Goal: Transaction & Acquisition: Obtain resource

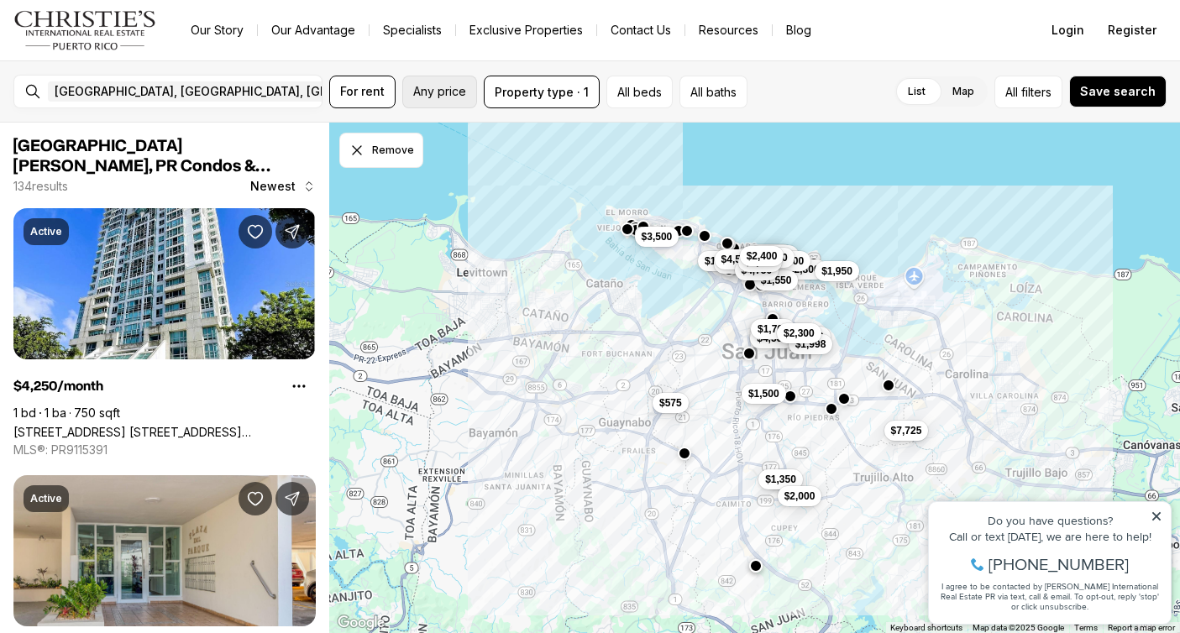
click at [439, 89] on span "Any price" at bounding box center [439, 91] width 53 height 13
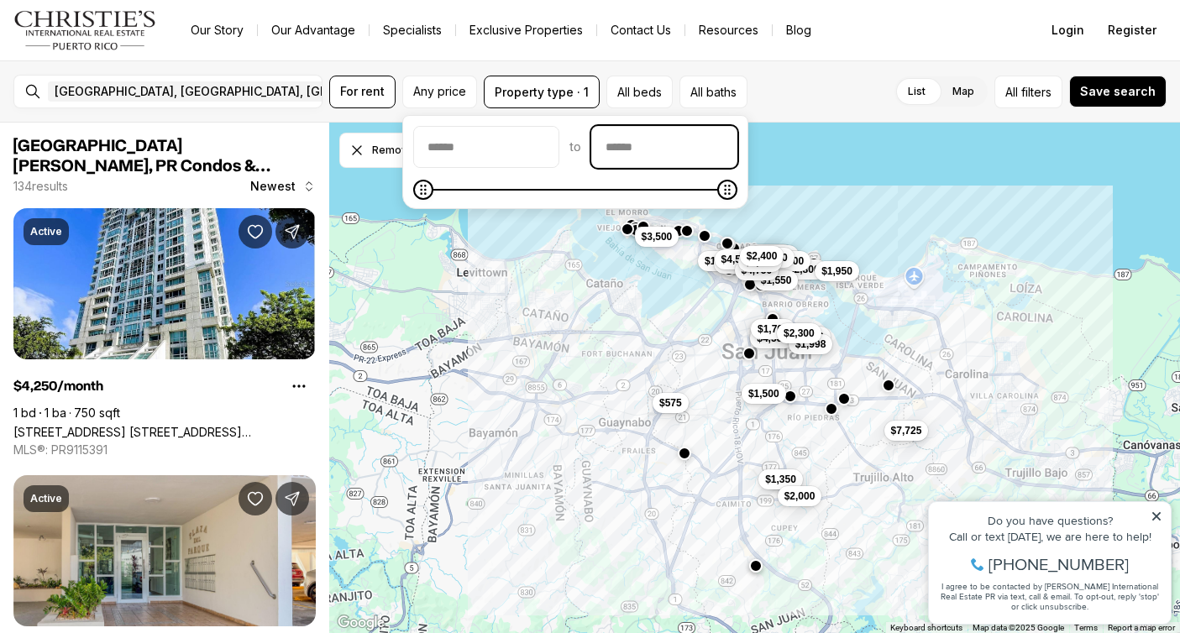
click at [667, 150] on input "priceMax" at bounding box center [664, 147] width 145 height 40
type input "******"
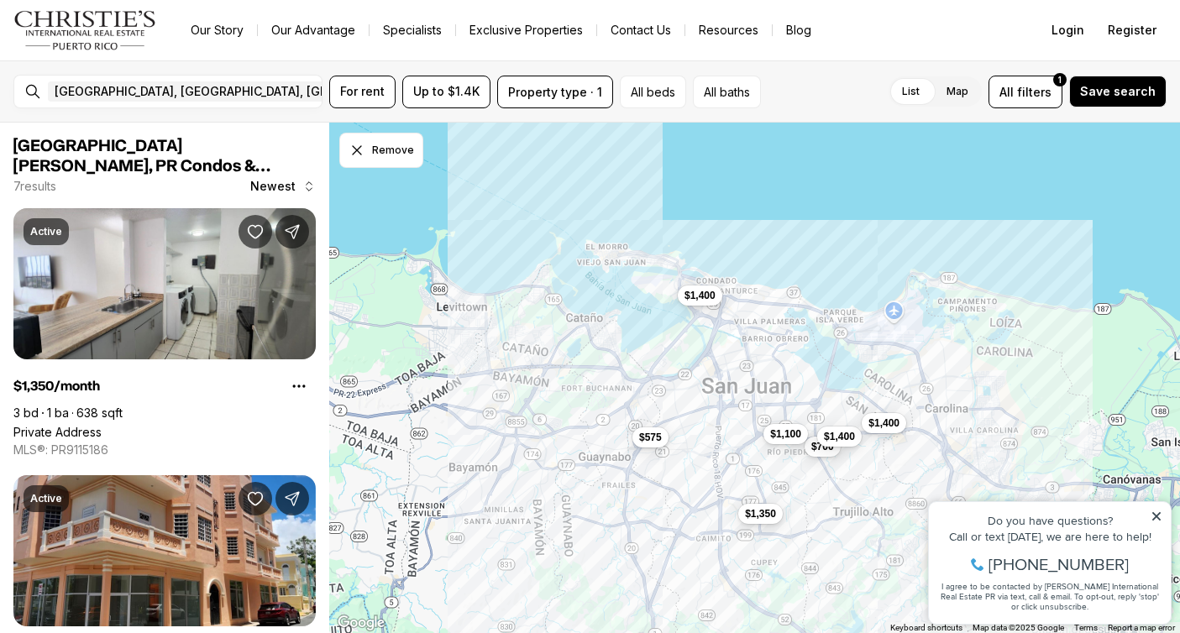
drag, startPoint x: 721, startPoint y: 373, endPoint x: 690, endPoint y: 539, distance: 168.4
click at [691, 538] on div "$700 $1,100 $1,400 $1,400 $575 $1,400 $1,350" at bounding box center [754, 379] width 851 height 512
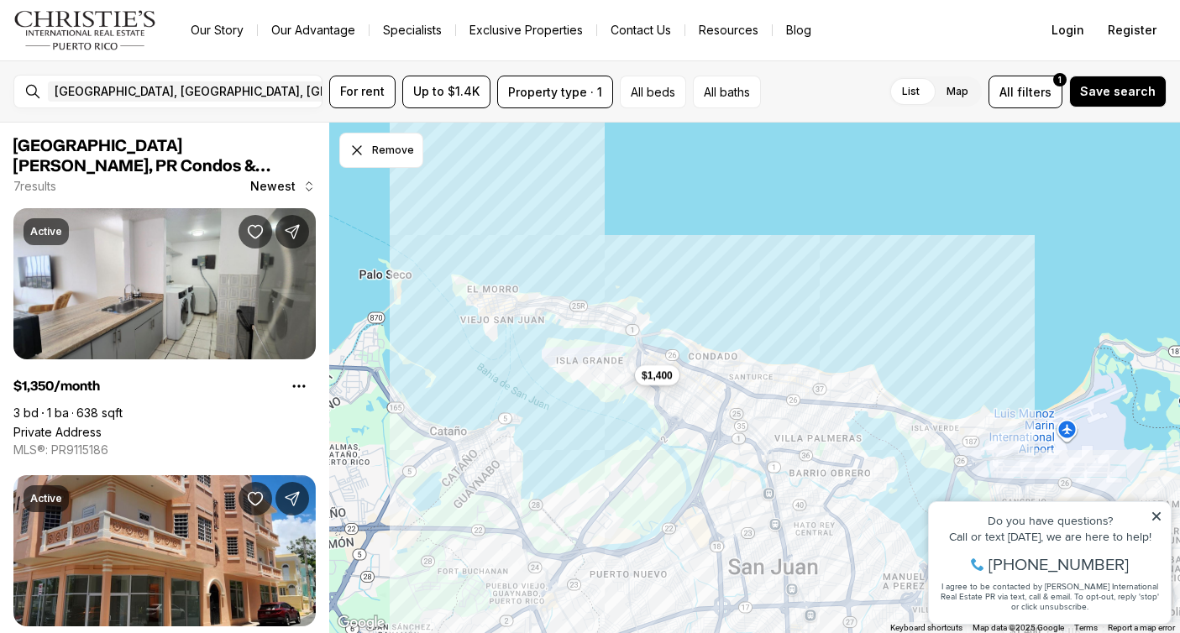
click at [655, 376] on span "$1,400" at bounding box center [657, 374] width 31 height 13
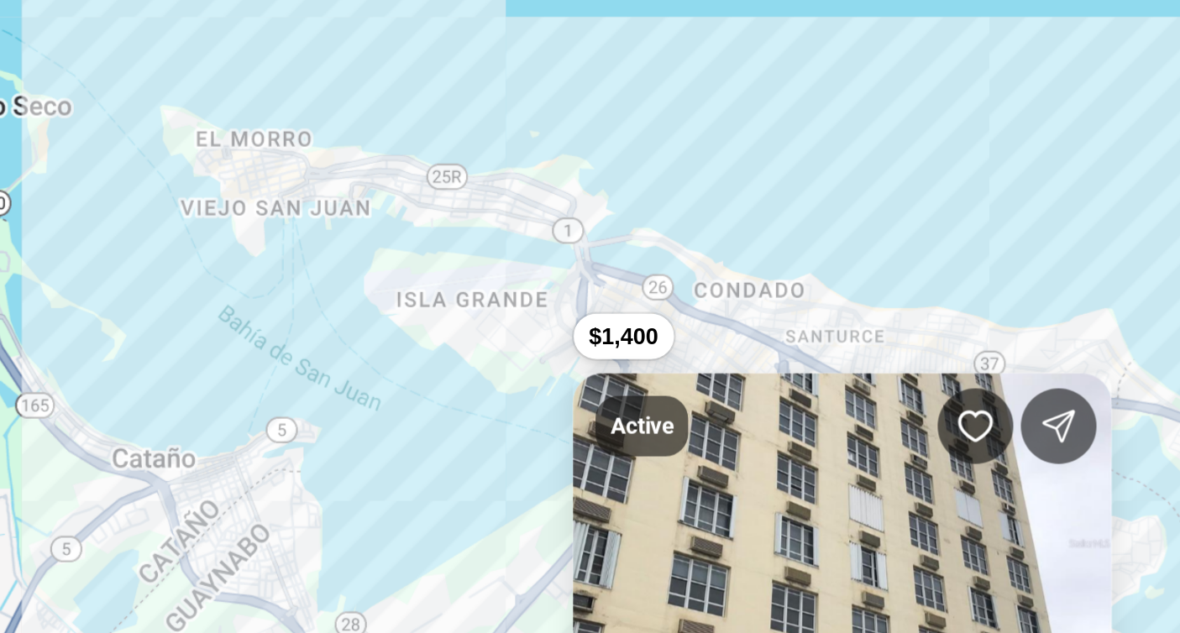
click at [618, 410] on div "$1,400 $1,400" at bounding box center [754, 379] width 851 height 512
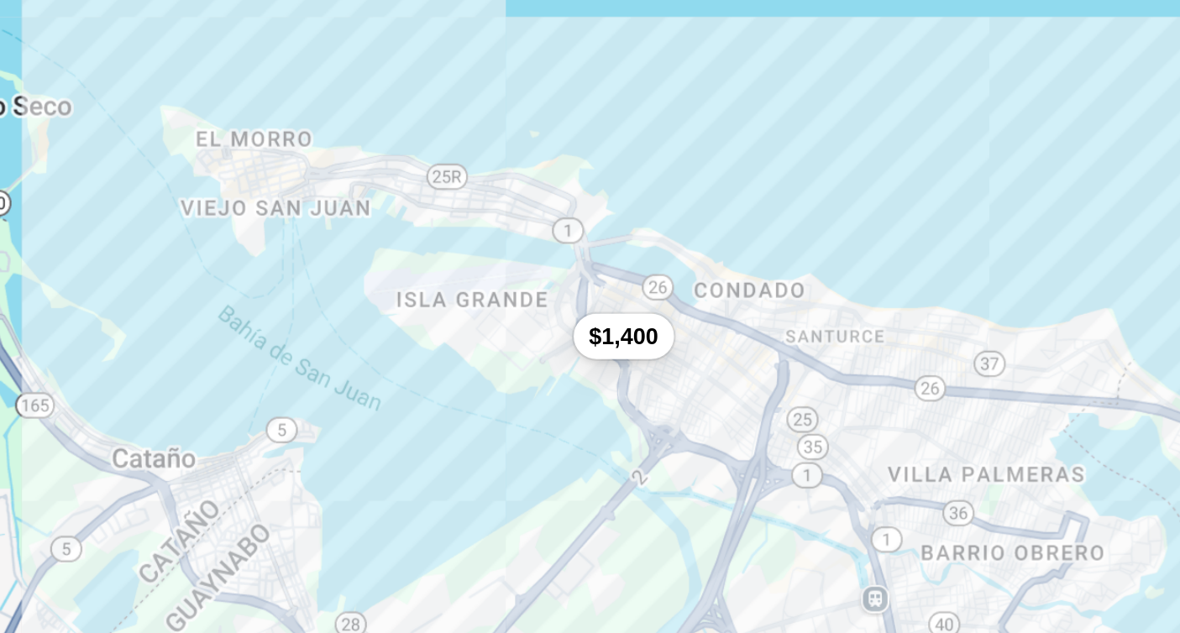
click at [742, 363] on div "$1,400 $1,400" at bounding box center [754, 379] width 851 height 512
click at [661, 377] on span "$1,400" at bounding box center [657, 374] width 31 height 13
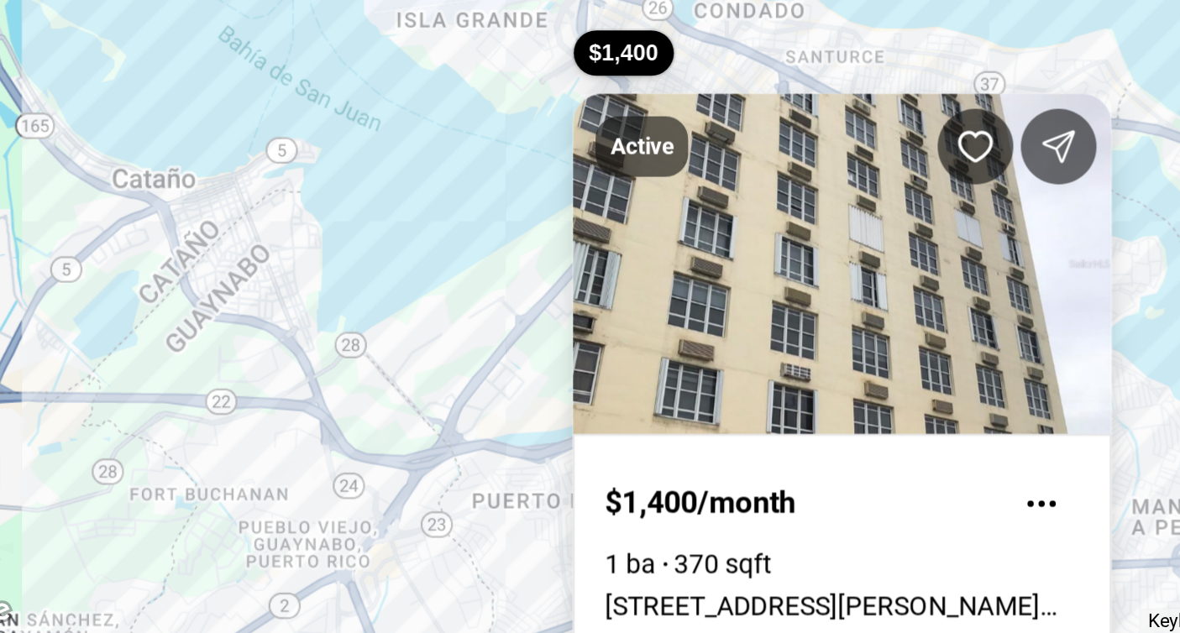
click at [726, 615] on link "[STREET_ADDRESS][PERSON_NAME][PERSON_NAME]" at bounding box center [754, 621] width 211 height 13
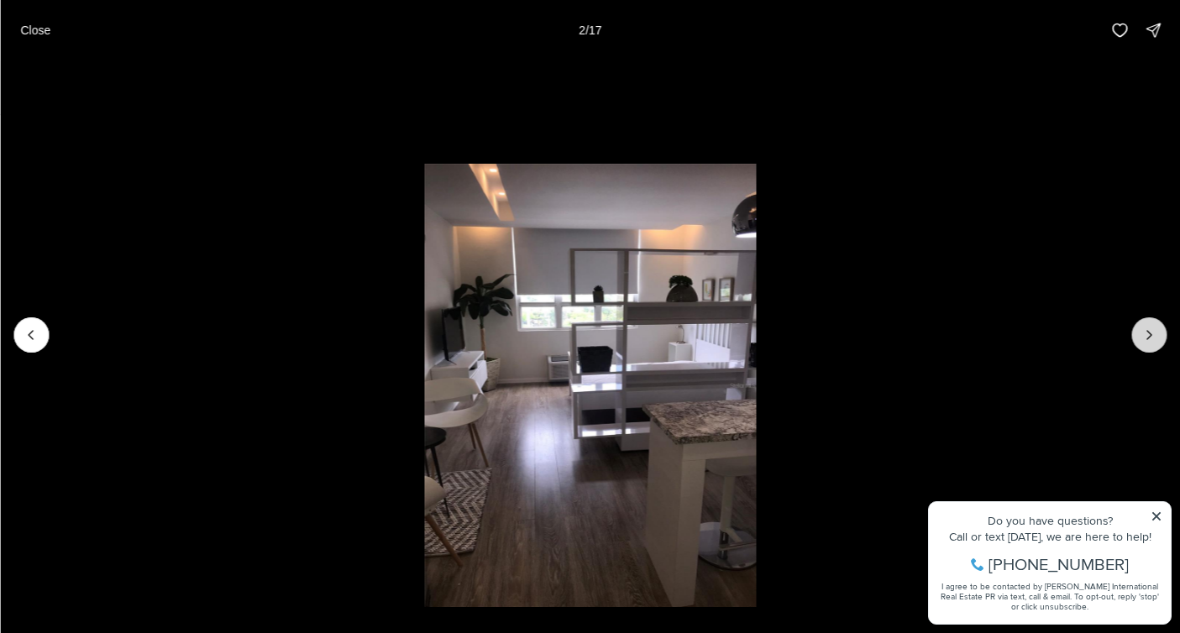
click at [1159, 340] on button "Next slide" at bounding box center [1149, 335] width 35 height 35
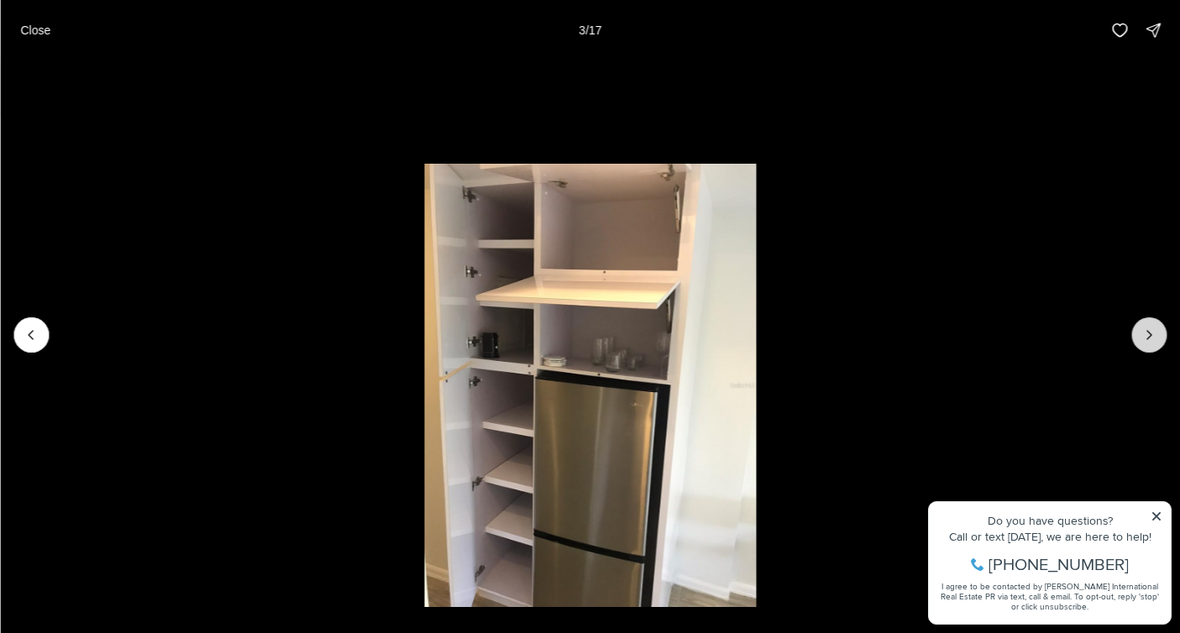
click at [1159, 340] on button "Next slide" at bounding box center [1149, 335] width 35 height 35
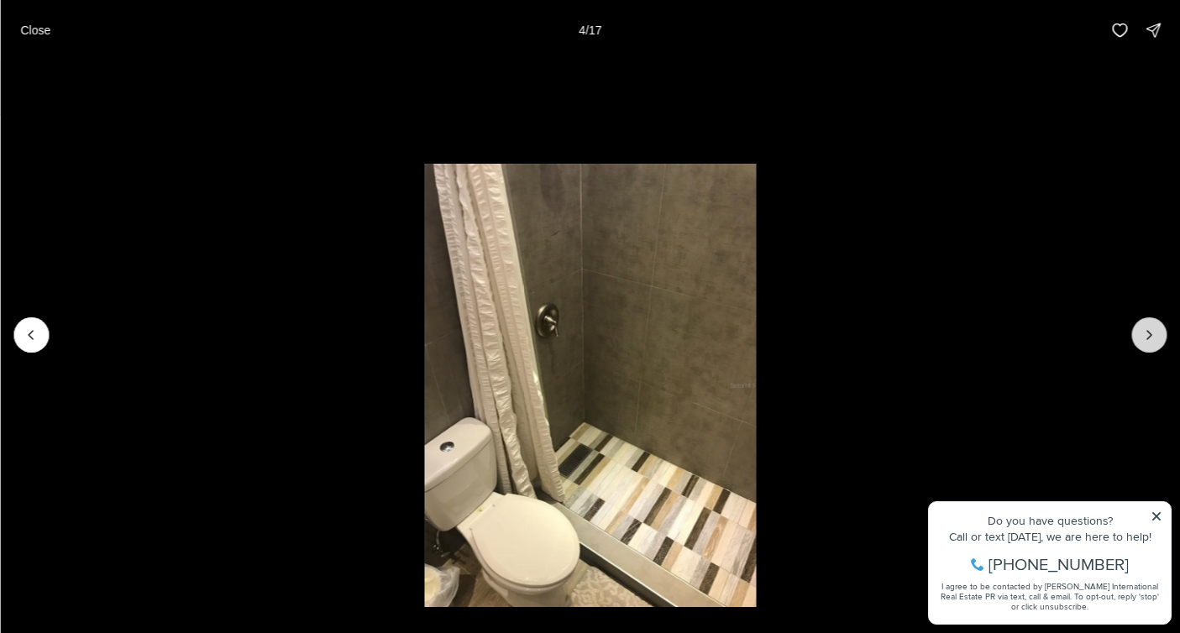
click at [1159, 340] on button "Next slide" at bounding box center [1149, 335] width 35 height 35
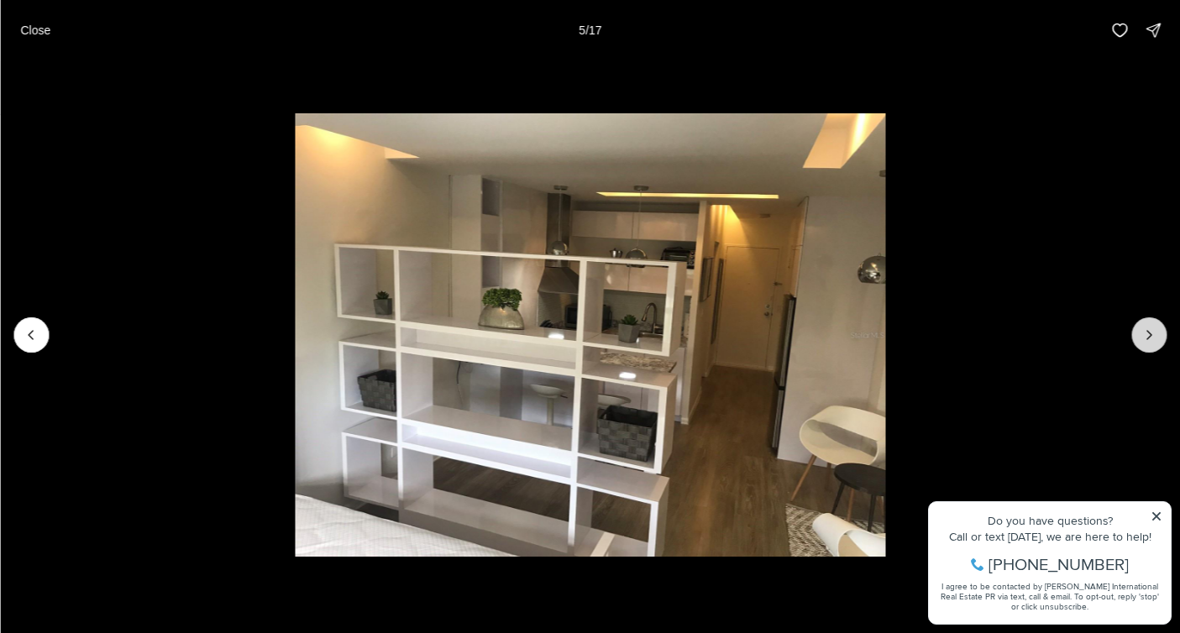
click at [1159, 340] on button "Next slide" at bounding box center [1149, 335] width 35 height 35
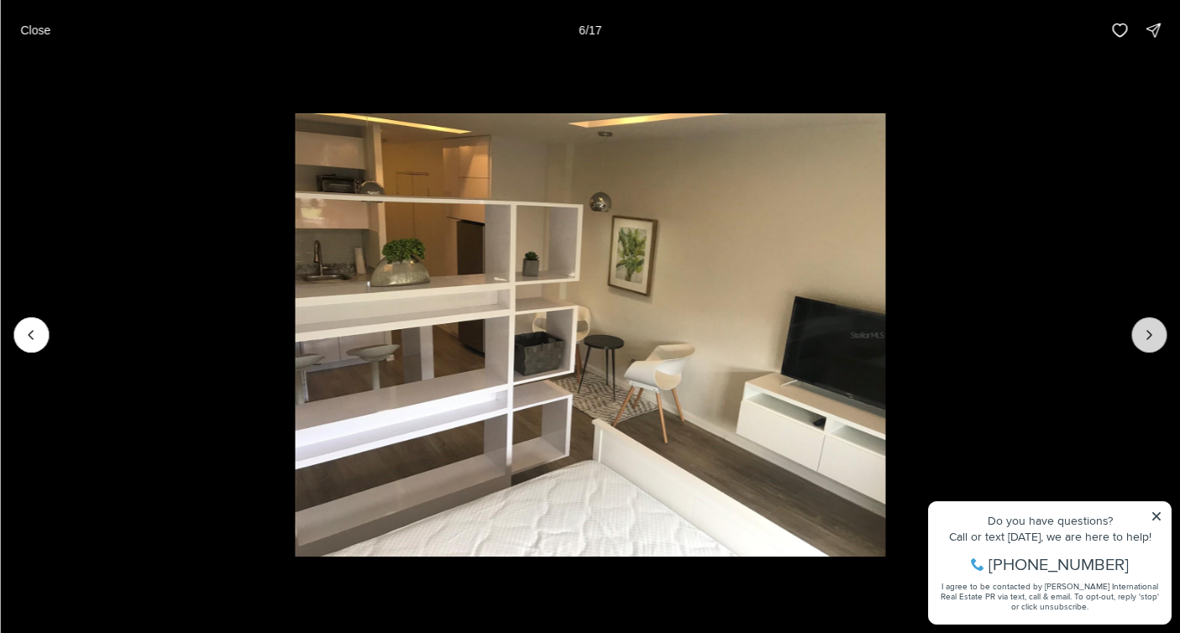
click at [1159, 339] on button "Next slide" at bounding box center [1149, 335] width 35 height 35
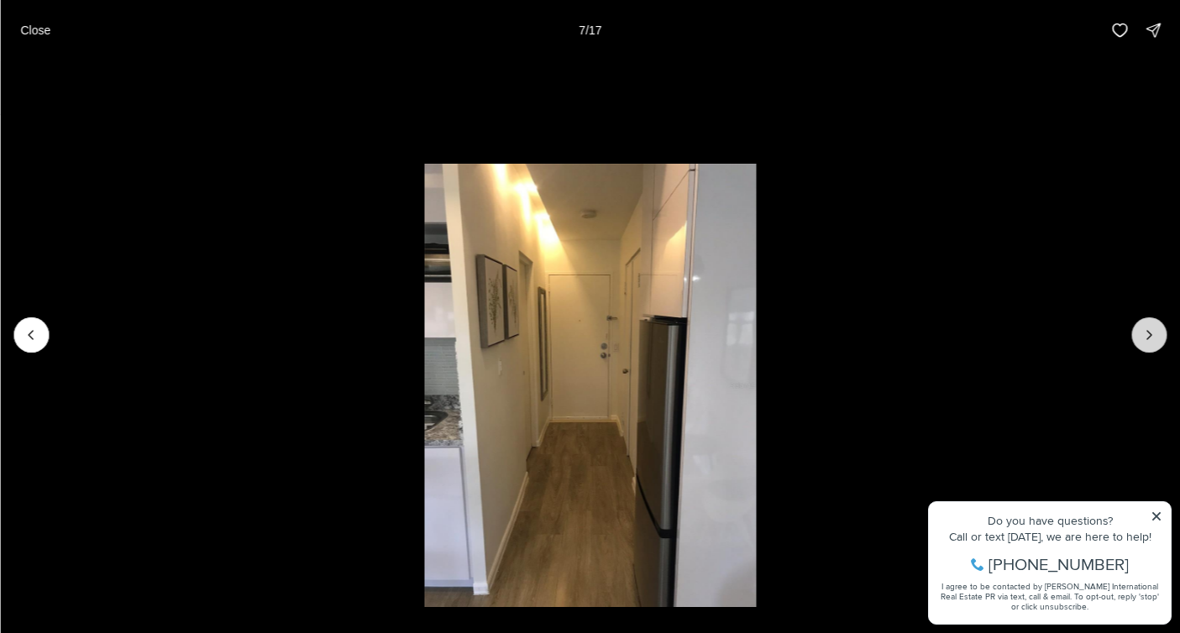
click at [1159, 339] on button "Next slide" at bounding box center [1149, 335] width 35 height 35
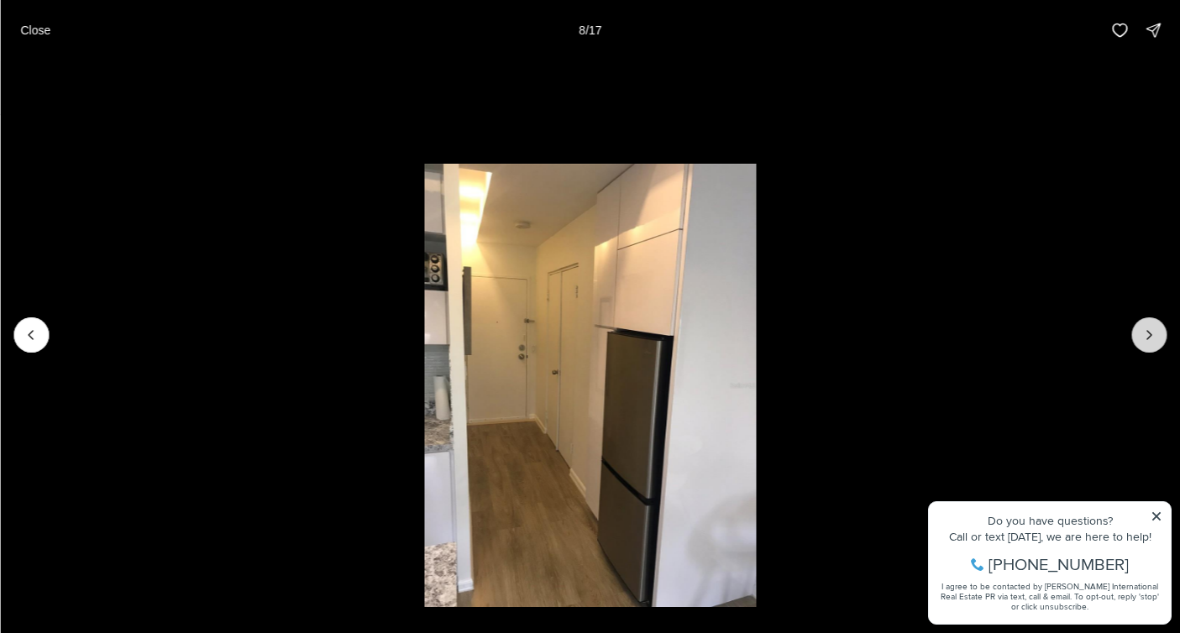
click at [1159, 339] on button "Next slide" at bounding box center [1149, 335] width 35 height 35
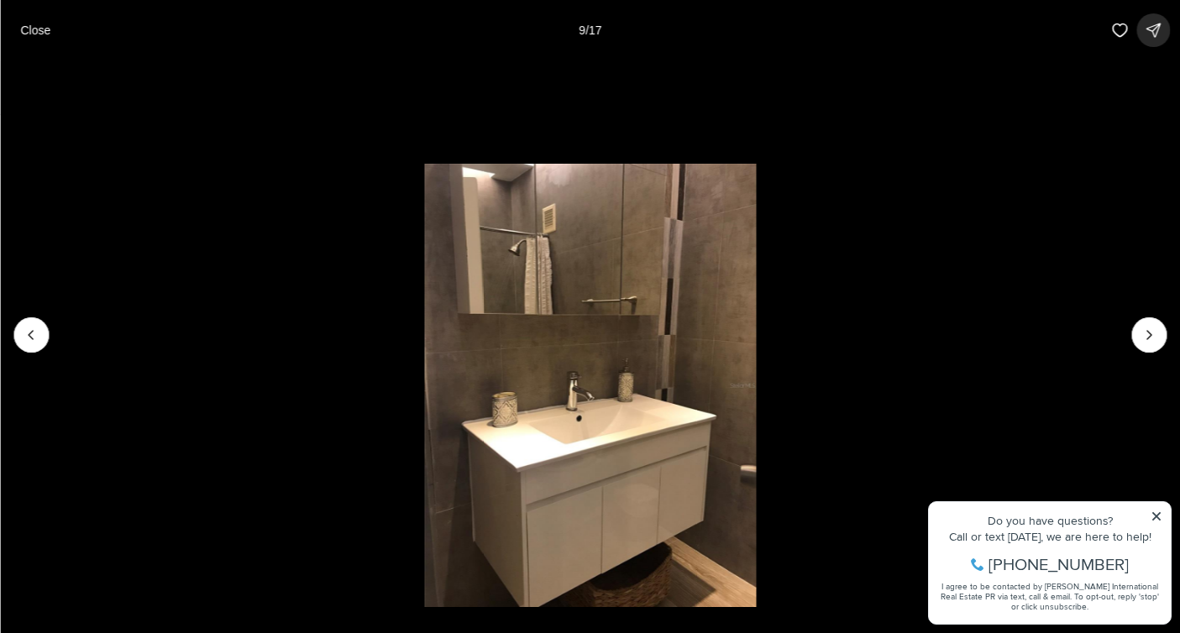
click at [1157, 36] on icon "button" at bounding box center [1153, 30] width 17 height 17
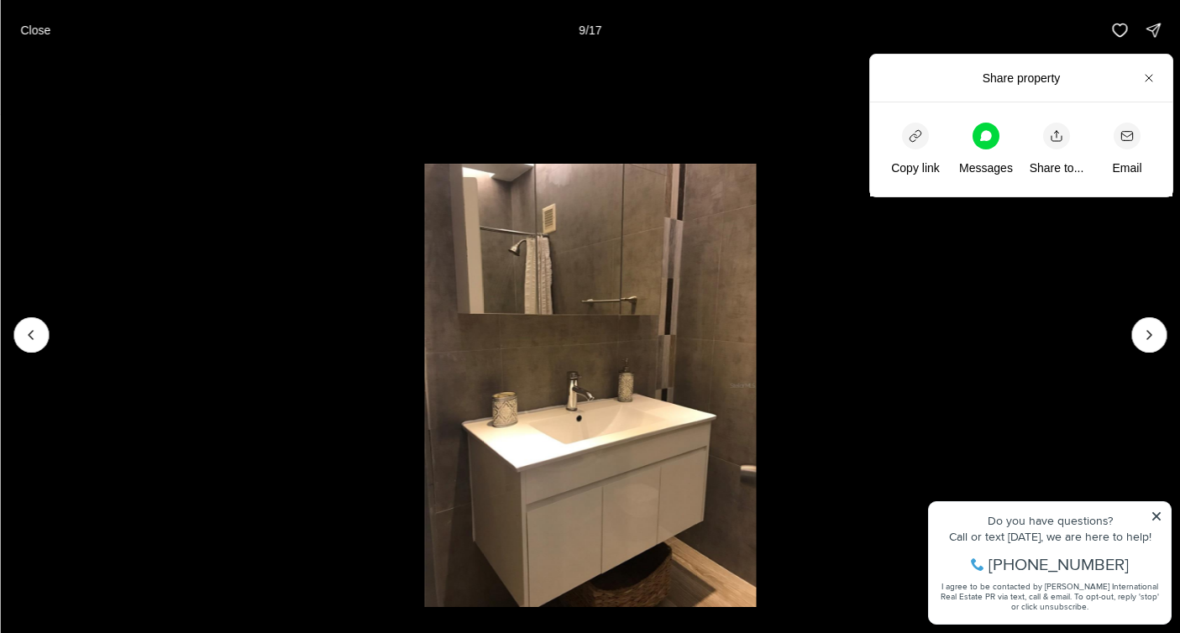
click at [1122, 343] on li "9 of 17" at bounding box center [590, 334] width 1180 height 549
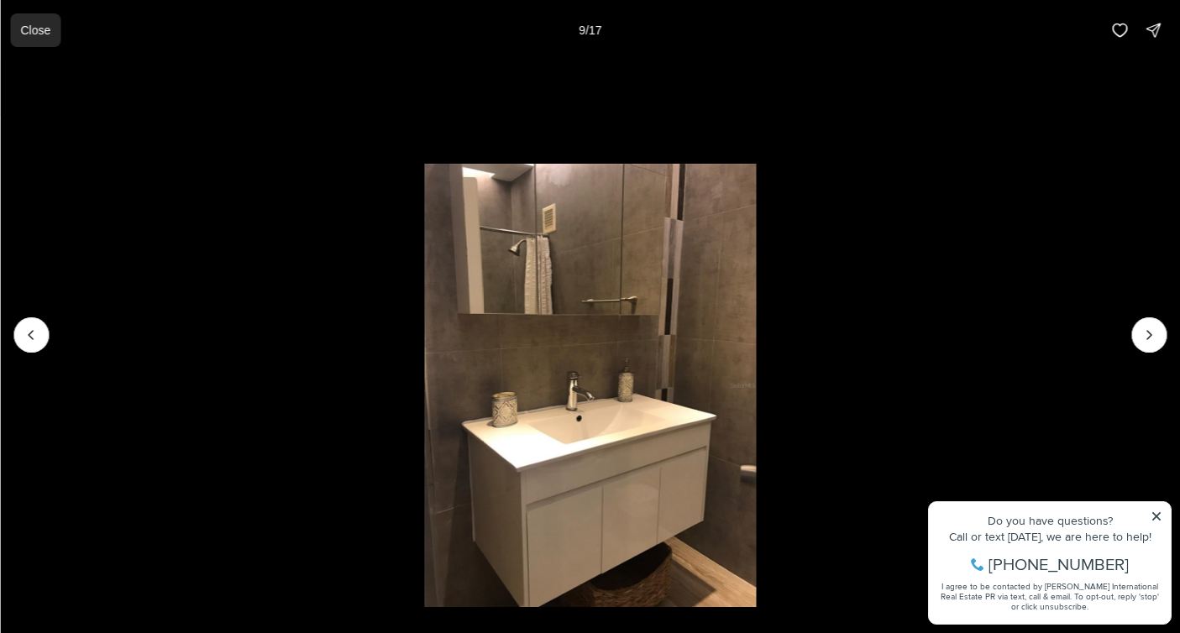
click at [25, 26] on p "Close" at bounding box center [35, 30] width 30 height 13
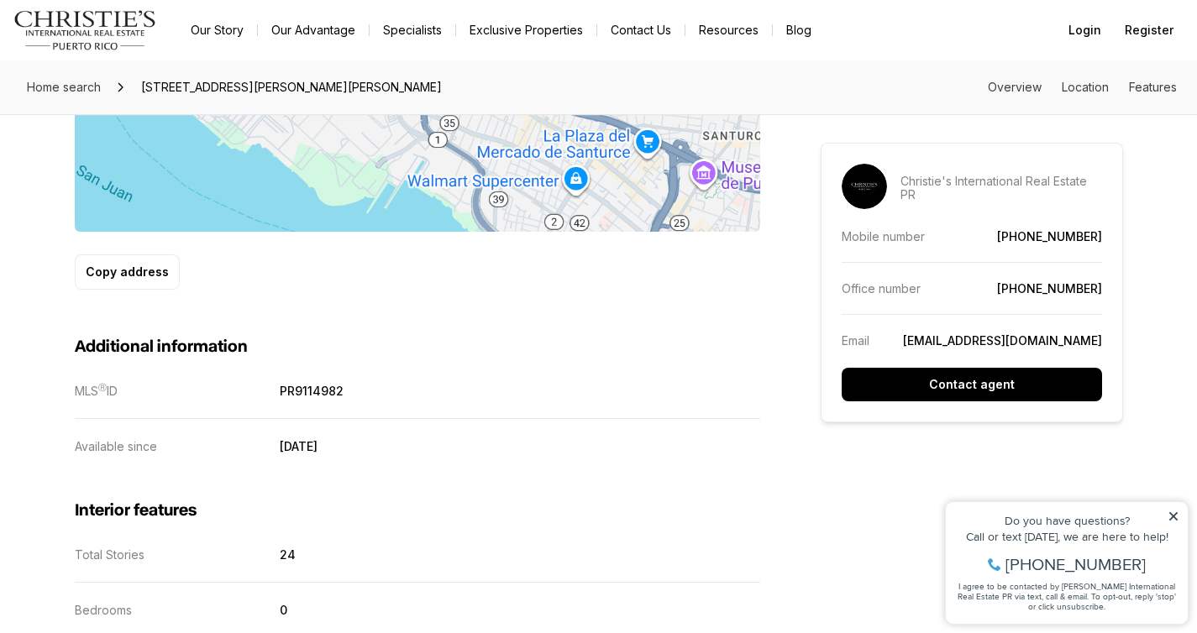
scroll to position [919, 0]
